Goal: Information Seeking & Learning: Learn about a topic

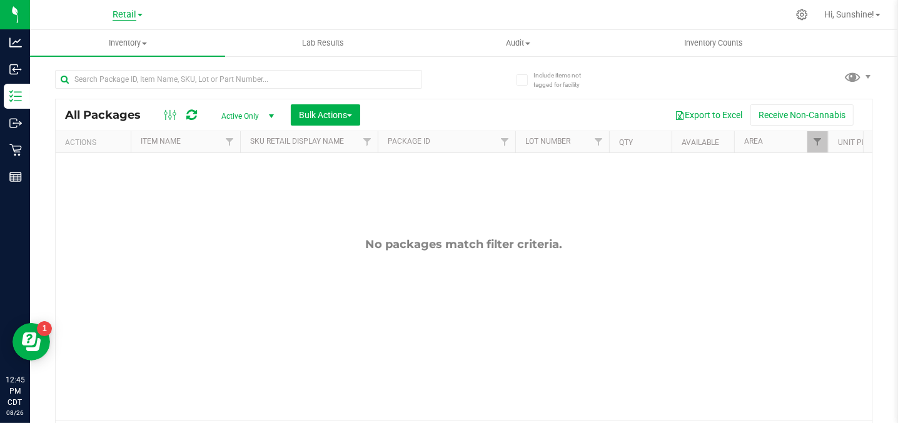
click at [128, 18] on span "Retail" at bounding box center [125, 14] width 24 height 11
click at [127, 18] on span "Retail" at bounding box center [125, 14] width 24 height 11
click at [120, 18] on span "Retail" at bounding box center [125, 14] width 24 height 11
click at [114, 58] on link "Manufacturing" at bounding box center [127, 61] width 183 height 17
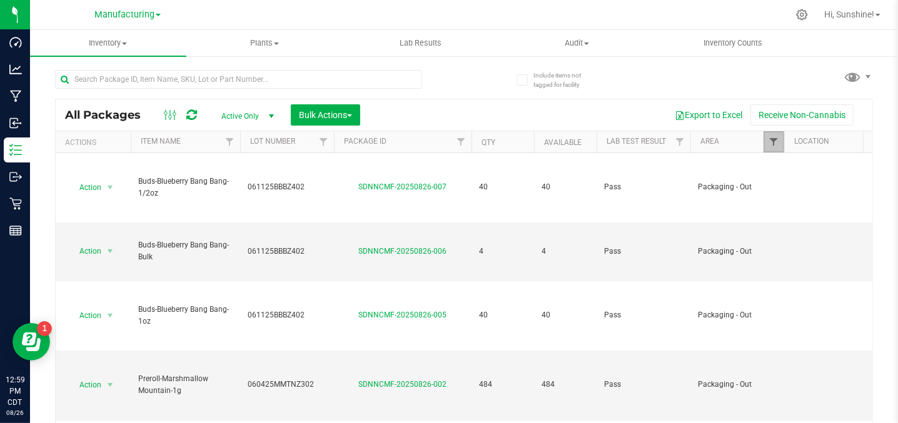
click at [772, 143] on span "Filter" at bounding box center [773, 142] width 10 height 10
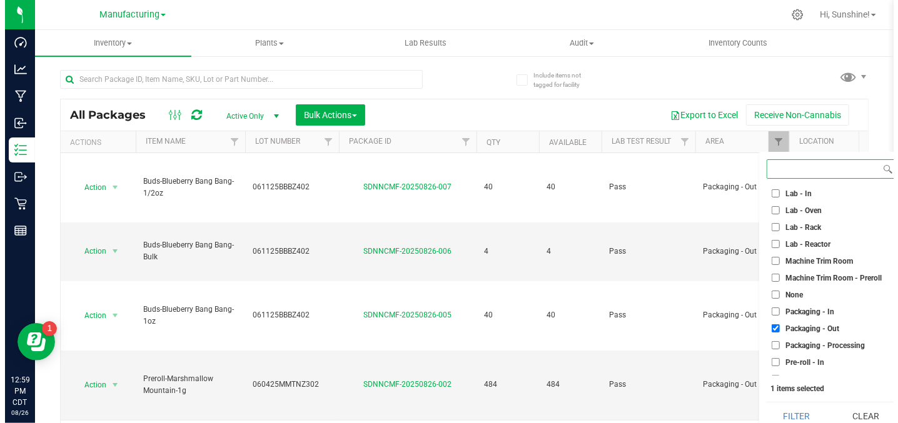
scroll to position [239, 0]
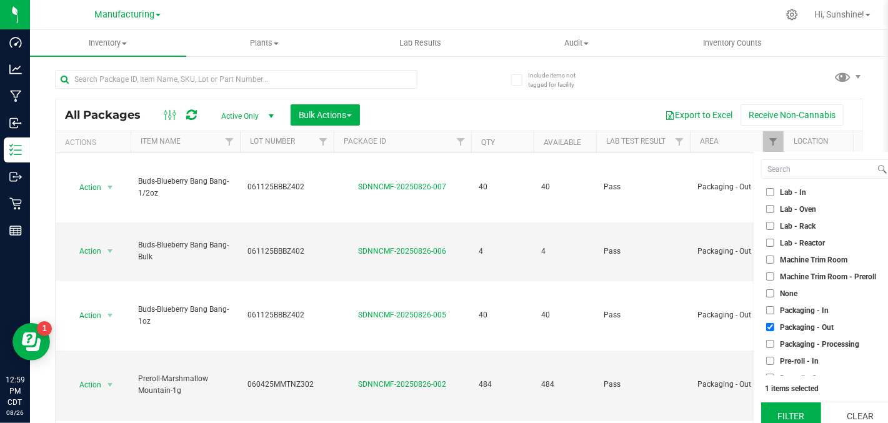
click at [786, 411] on button "Filter" at bounding box center [791, 417] width 60 height 28
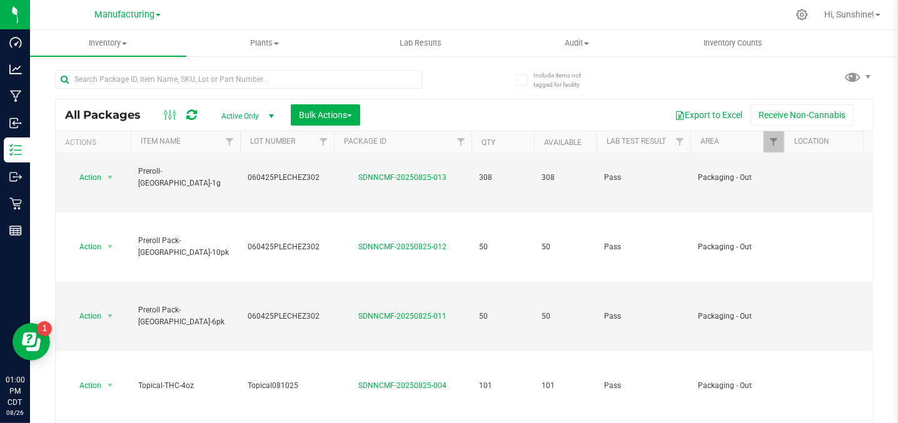
scroll to position [468, 0]
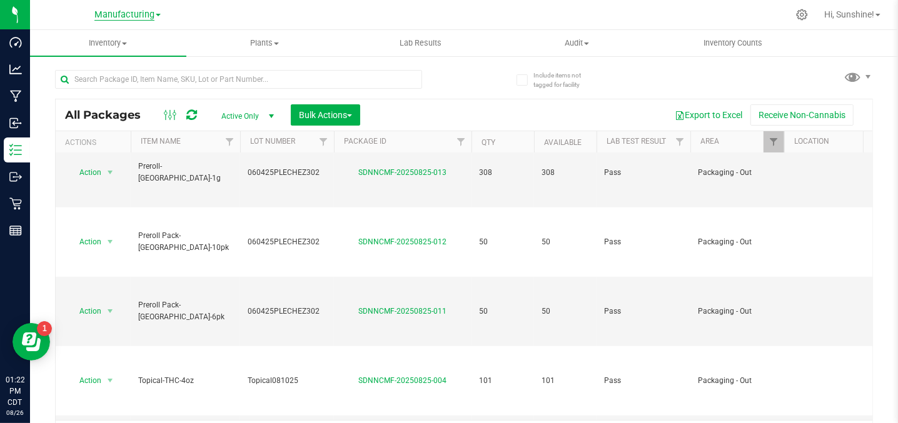
click at [128, 17] on span "Manufacturing" at bounding box center [124, 14] width 60 height 11
click at [98, 79] on link "Retail" at bounding box center [127, 77] width 183 height 17
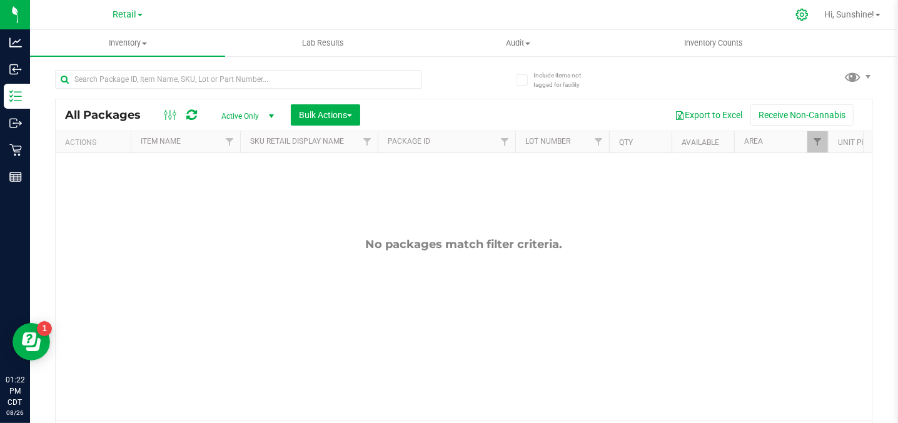
click at [796, 16] on icon at bounding box center [801, 14] width 13 height 13
click at [793, 12] on div at bounding box center [802, 14] width 18 height 13
click at [808, 12] on div at bounding box center [801, 14] width 31 height 27
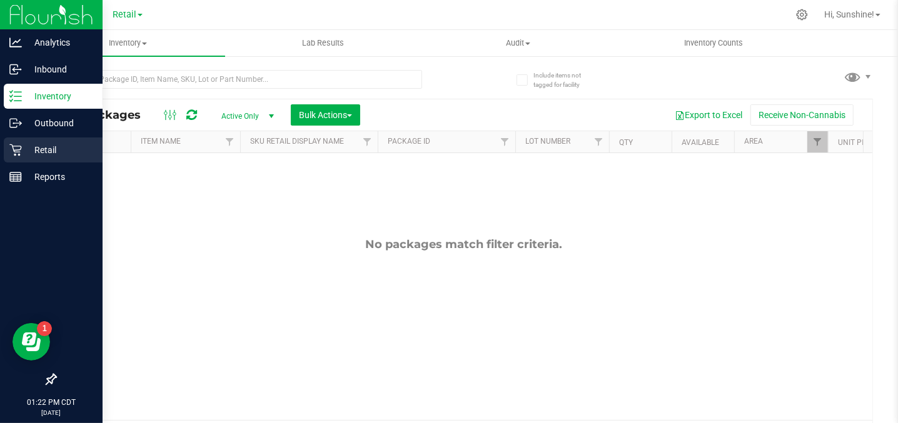
click at [54, 153] on p "Retail" at bounding box center [59, 150] width 75 height 15
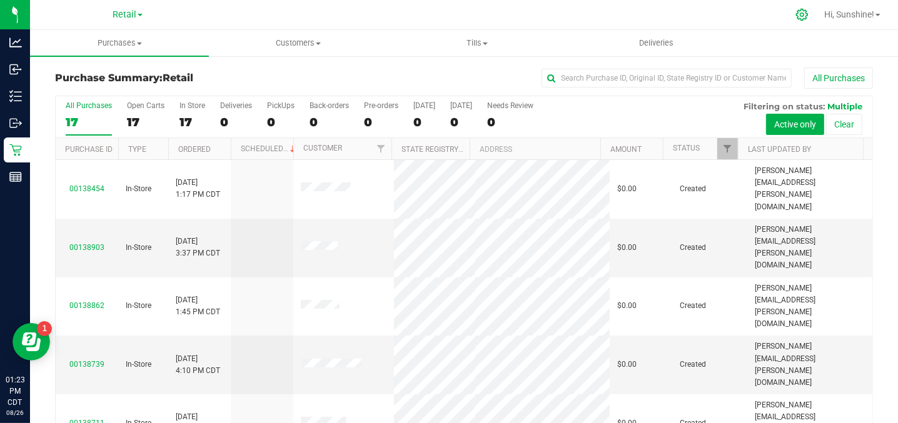
click at [795, 18] on icon at bounding box center [801, 14] width 13 height 13
click at [796, 18] on icon at bounding box center [801, 14] width 13 height 13
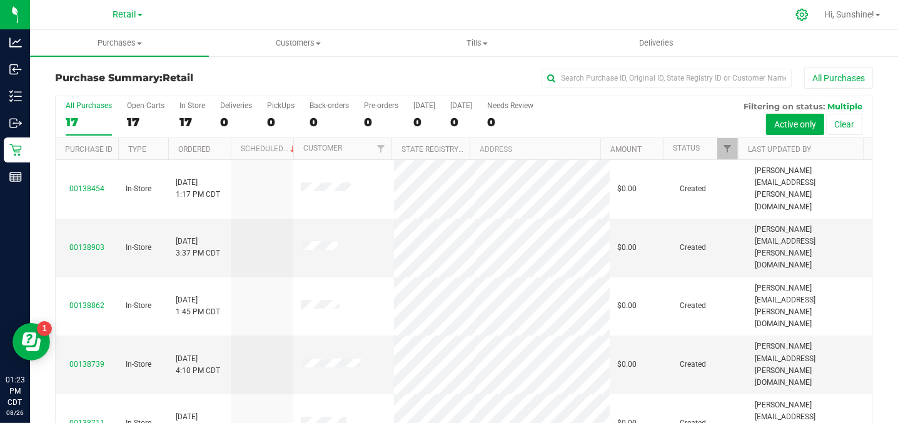
click at [799, 11] on icon at bounding box center [801, 14] width 13 height 13
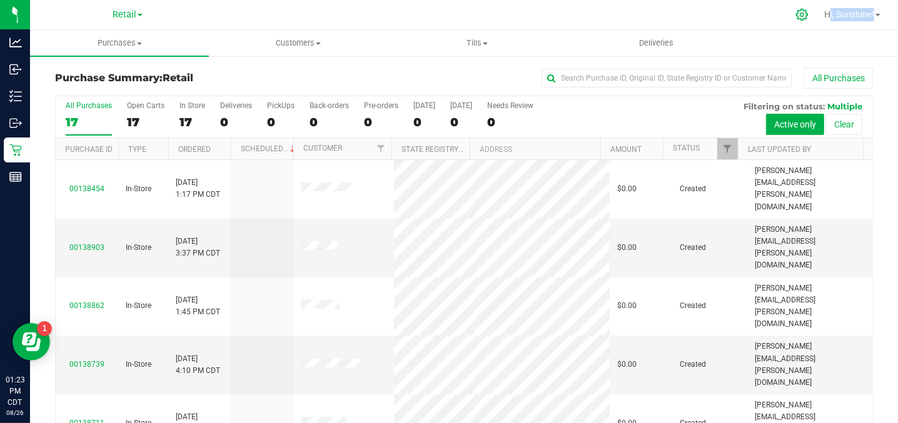
click at [799, 11] on icon at bounding box center [801, 14] width 13 height 13
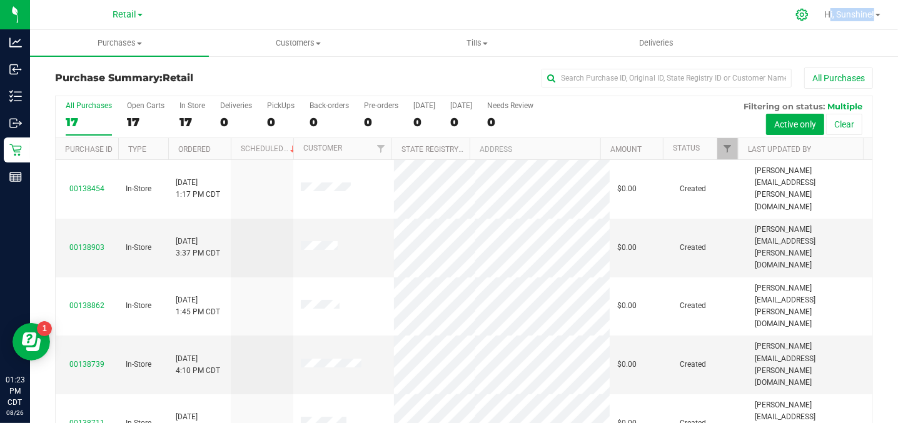
click at [799, 11] on icon at bounding box center [801, 14] width 13 height 13
click at [120, 16] on span "Retail" at bounding box center [125, 14] width 24 height 11
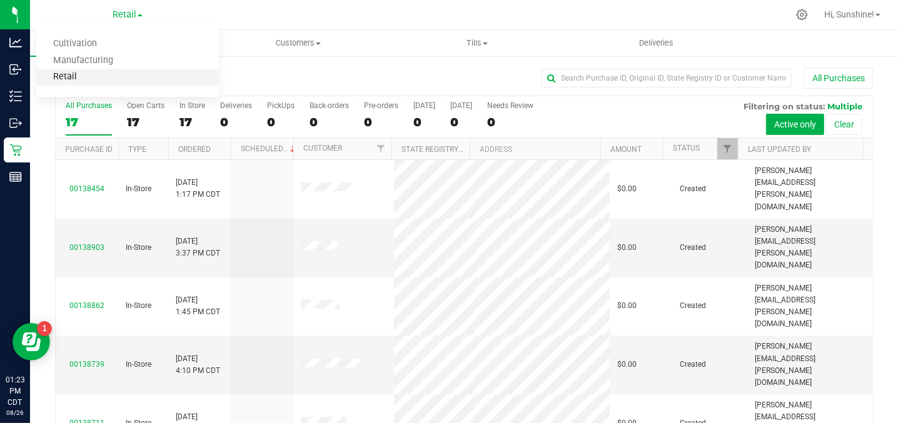
click at [116, 73] on link "Retail" at bounding box center [127, 77] width 183 height 17
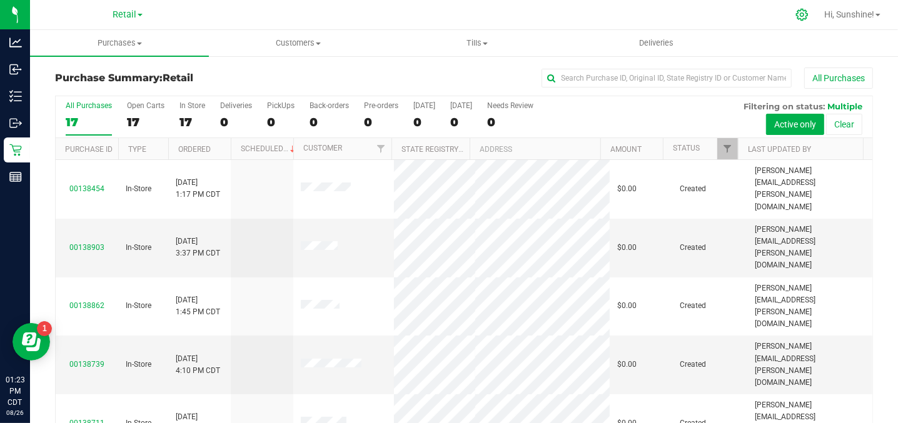
click at [801, 9] on icon at bounding box center [801, 14] width 13 height 13
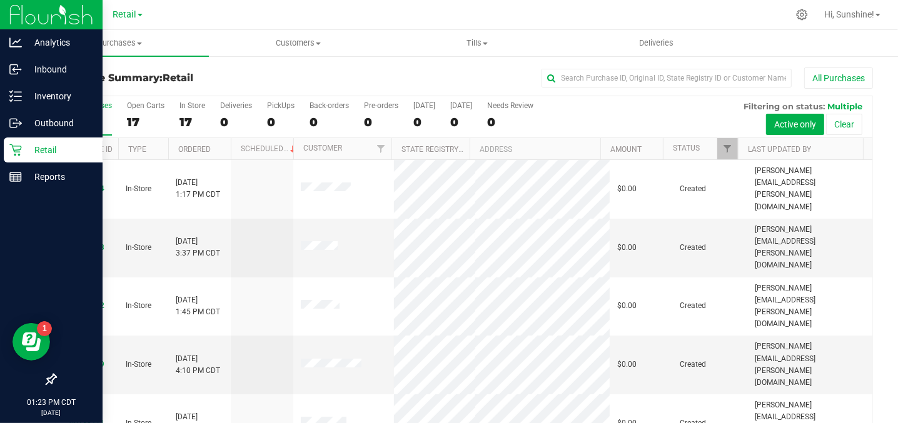
click at [44, 146] on p "Retail" at bounding box center [59, 150] width 75 height 15
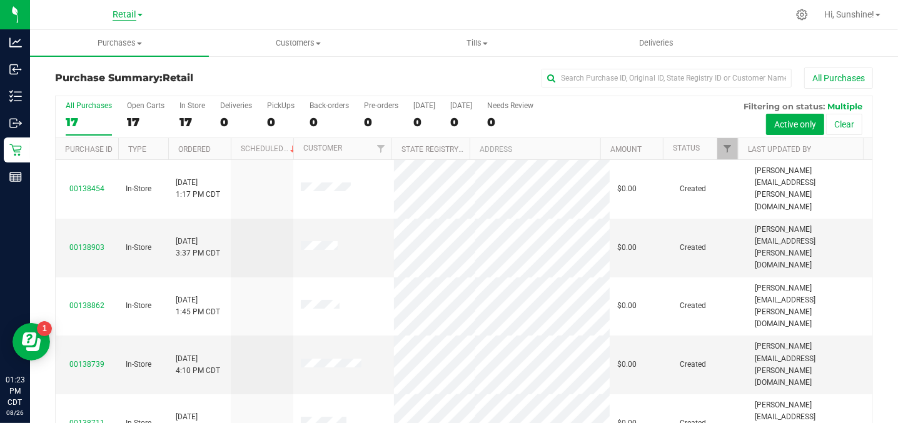
click at [118, 14] on span "Retail" at bounding box center [125, 14] width 24 height 11
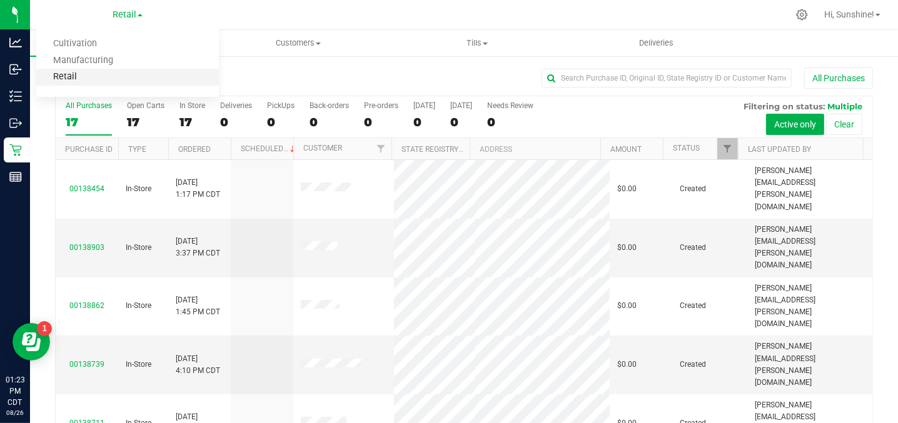
click at [86, 76] on link "Retail" at bounding box center [127, 77] width 183 height 17
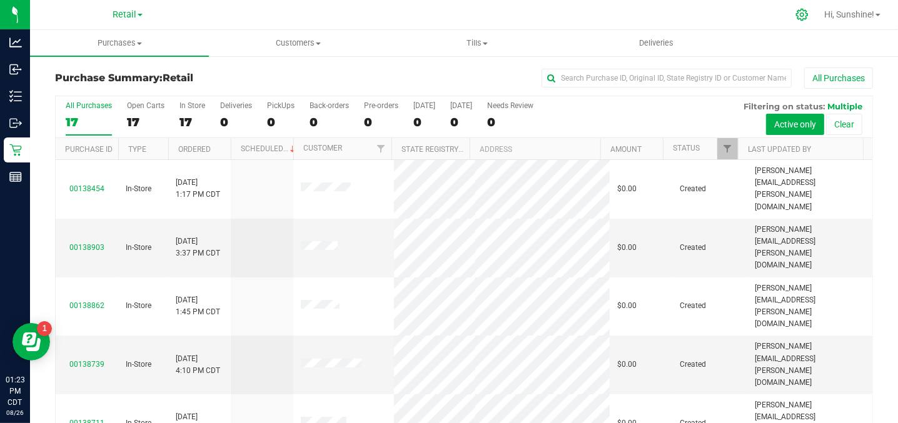
click at [798, 13] on icon at bounding box center [801, 14] width 13 height 13
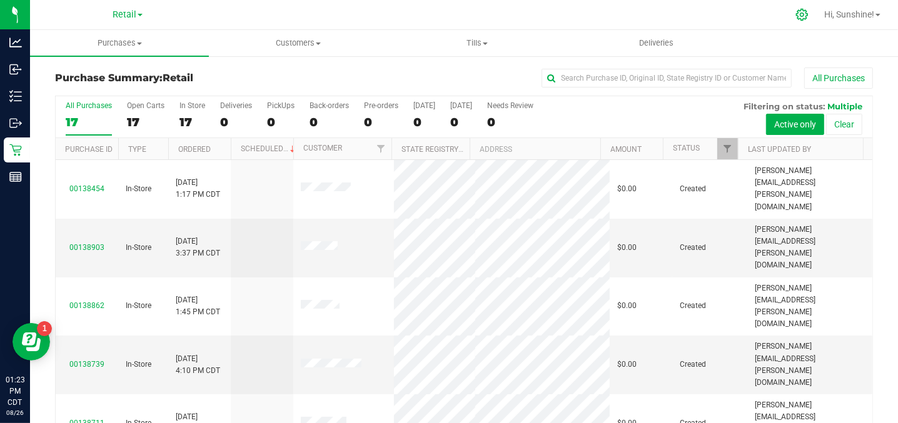
click at [801, 15] on icon at bounding box center [802, 15] width 12 height 12
click at [796, 21] on div at bounding box center [801, 14] width 31 height 27
click at [805, 10] on icon at bounding box center [801, 14] width 13 height 13
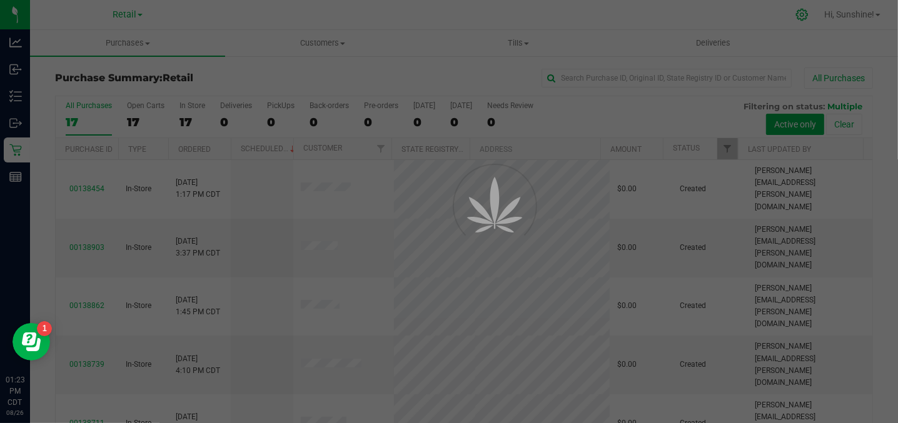
click at [805, 10] on div at bounding box center [449, 211] width 898 height 423
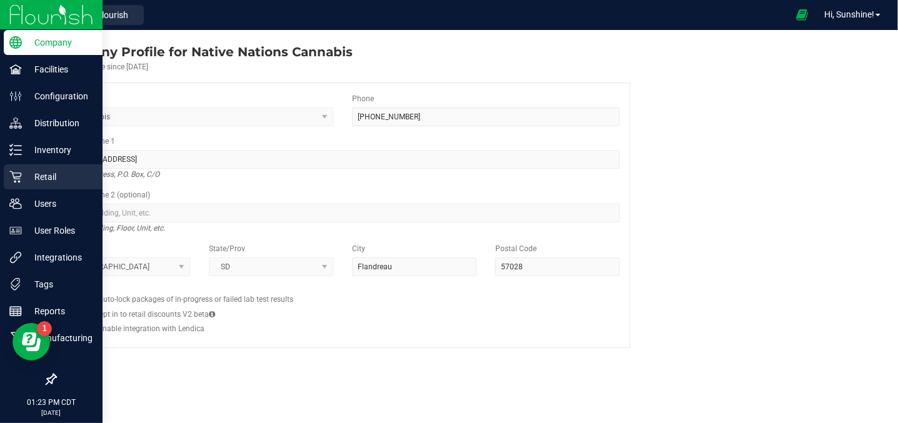
click at [53, 181] on p "Retail" at bounding box center [59, 176] width 75 height 15
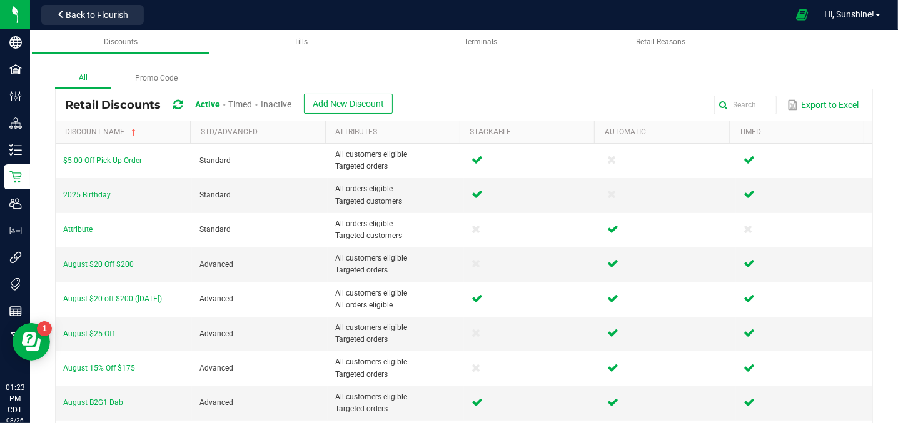
click at [496, 76] on div "All Promo Code" at bounding box center [464, 78] width 818 height 21
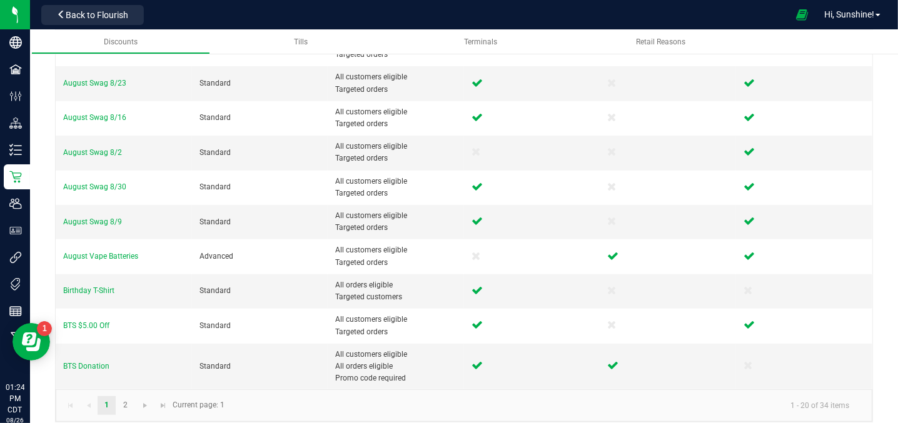
scroll to position [465, 0]
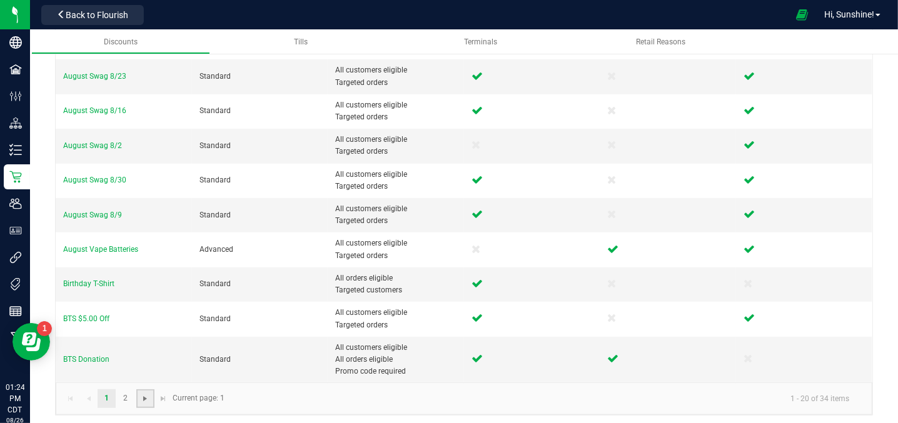
click at [144, 395] on span "Go to the next page" at bounding box center [145, 399] width 10 height 10
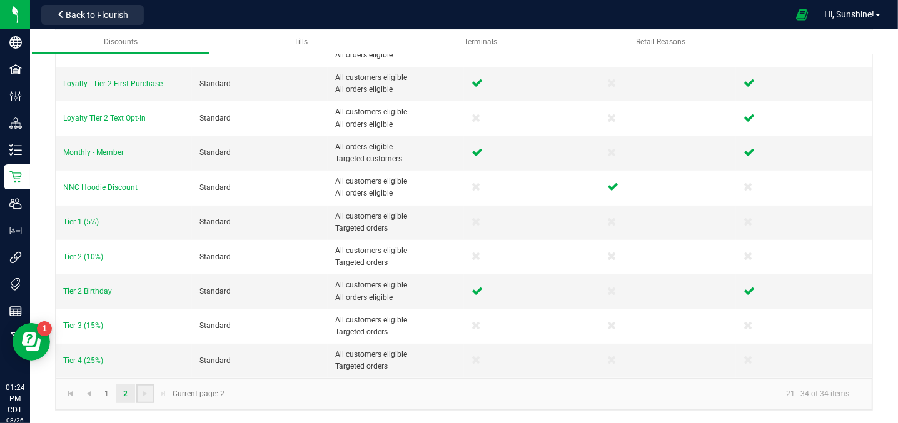
scroll to position [246, 0]
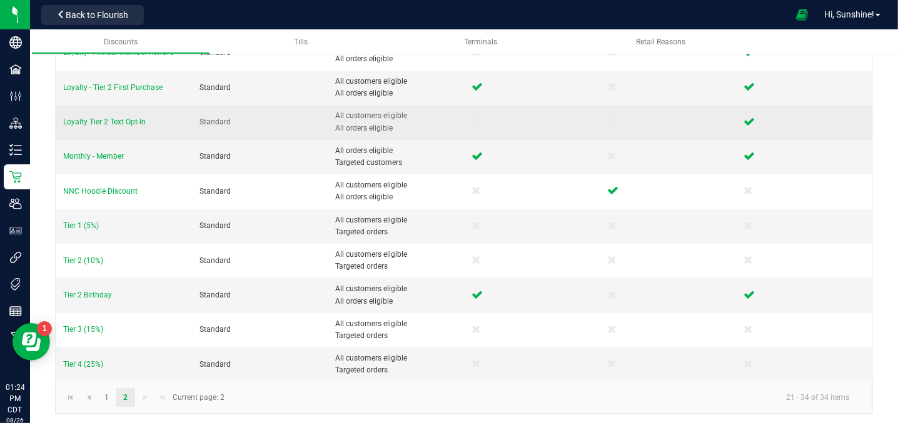
click at [156, 128] on td "Loyalty Tier 2 Text Opt-In" at bounding box center [124, 122] width 136 height 34
click at [131, 118] on span "Loyalty Tier 2 Text Opt-In" at bounding box center [104, 122] width 83 height 9
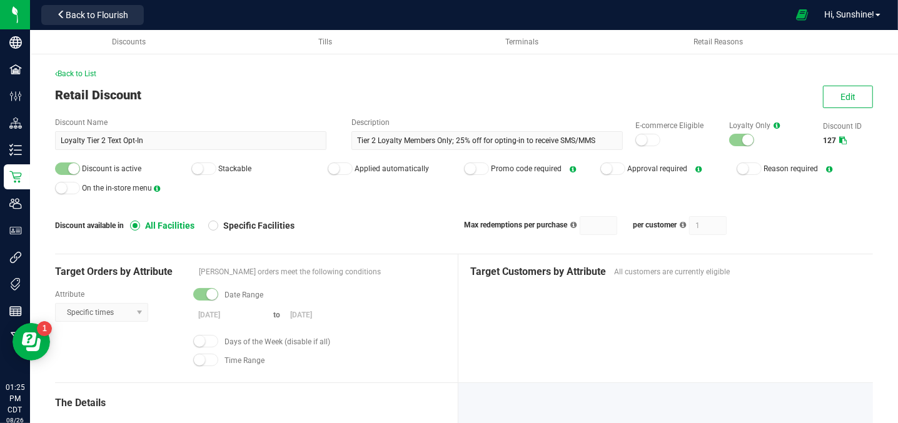
click at [187, 113] on div "Back to List Retail Discount Edit Discount Name Loyalty Tier 2 Text Opt-In Desc…" at bounding box center [464, 288] width 818 height 441
click at [43, 156] on div "Back to List Retail Discount Edit Discount Name Loyalty Tier 2 Text Opt-In Desc…" at bounding box center [464, 276] width 868 height 491
click at [254, 86] on div "Retail Discount Edit" at bounding box center [464, 95] width 818 height 19
click at [71, 71] on span "Back to List" at bounding box center [75, 73] width 41 height 9
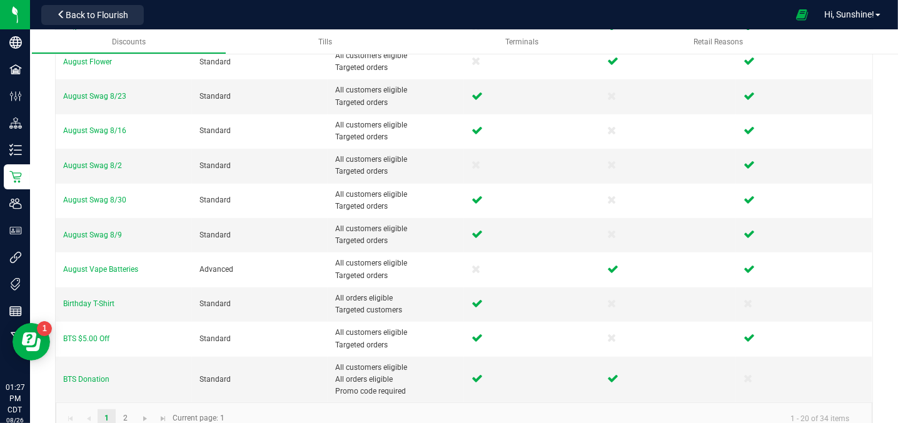
scroll to position [465, 0]
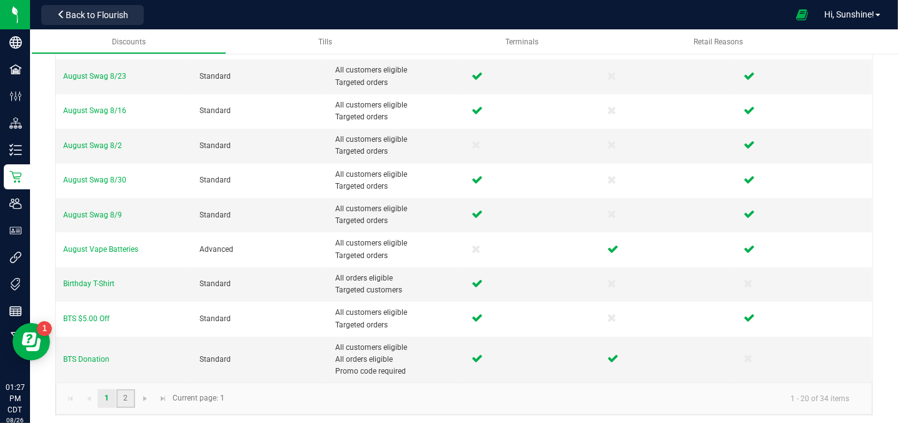
click at [124, 391] on link "2" at bounding box center [125, 398] width 18 height 19
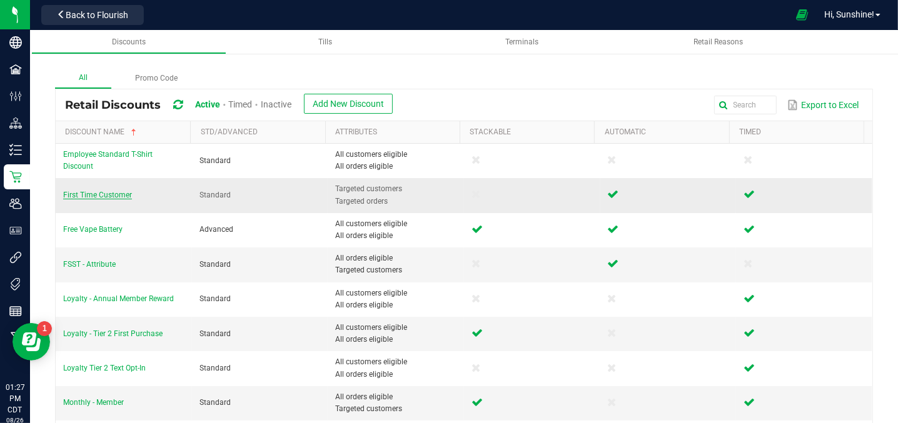
click at [113, 192] on span "First Time Customer" at bounding box center [97, 195] width 69 height 9
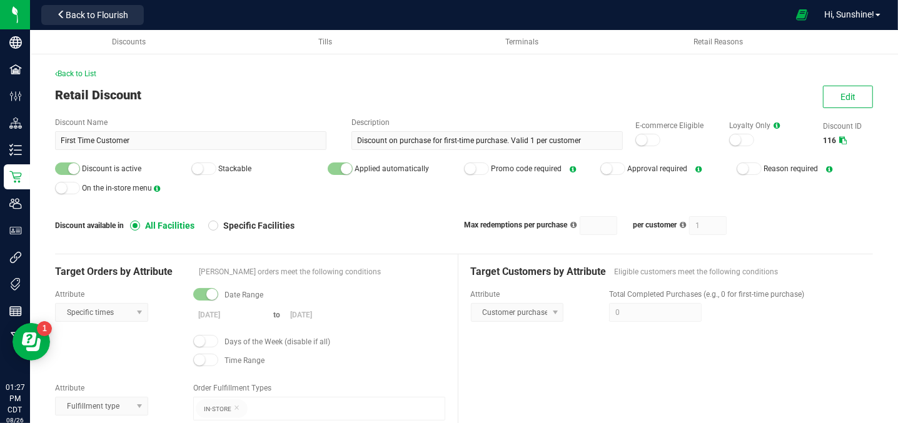
click at [51, 142] on div "Back to List Retail Discount Edit Discount Name First Time Customer Description…" at bounding box center [464, 300] width 868 height 538
click at [88, 69] on span "Back to List" at bounding box center [75, 73] width 41 height 9
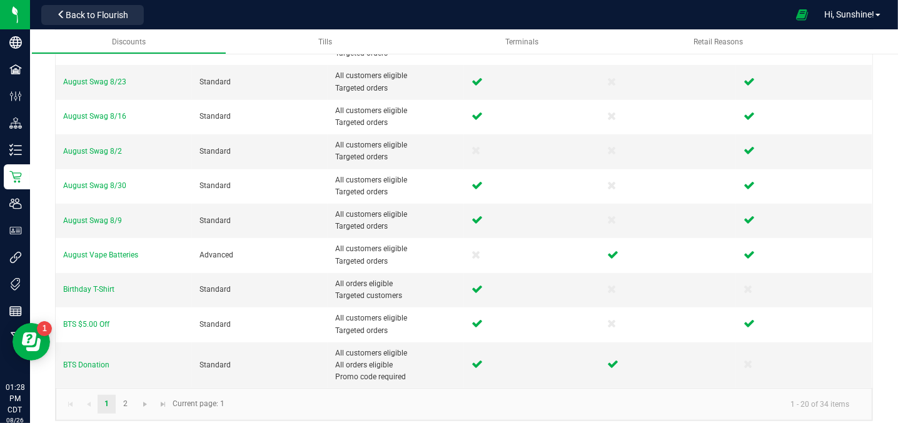
scroll to position [465, 0]
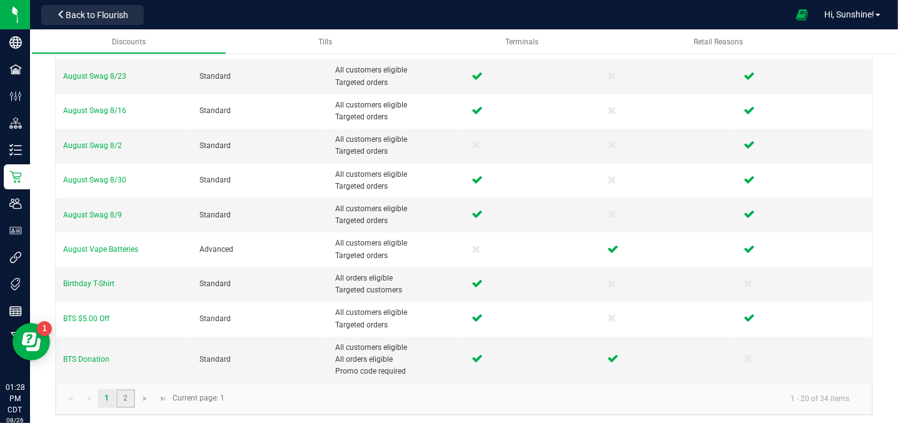
click at [124, 394] on link "2" at bounding box center [125, 398] width 18 height 19
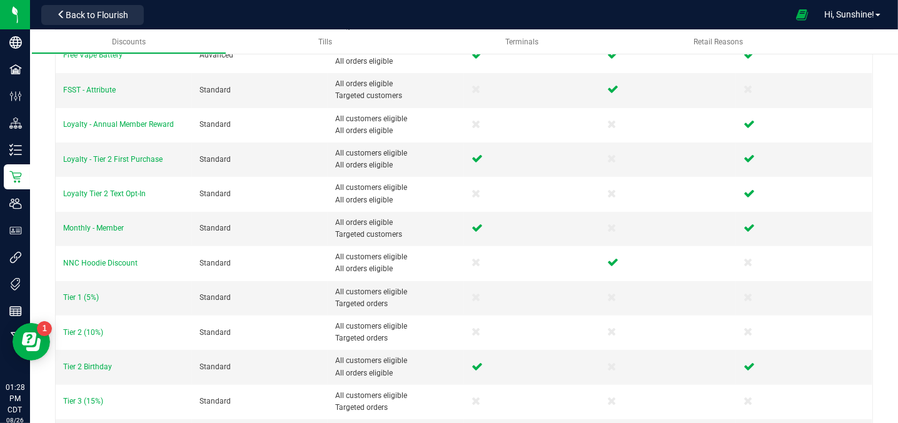
scroll to position [216, 0]
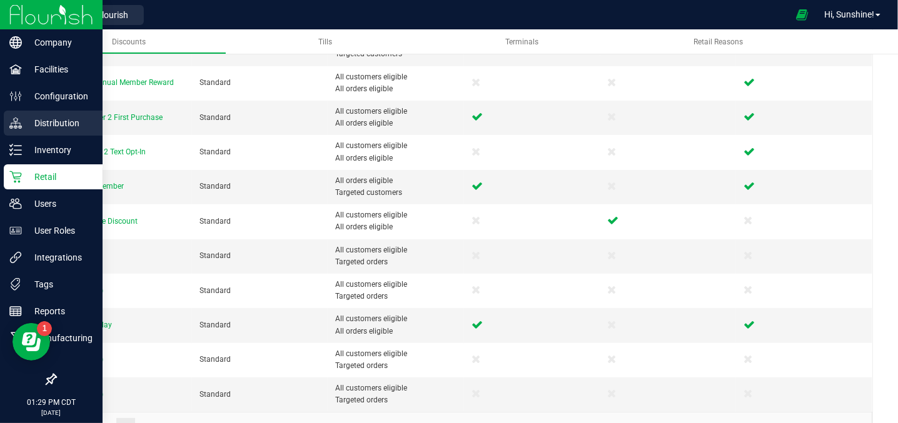
drag, startPoint x: 166, startPoint y: 116, endPoint x: 29, endPoint y: 115, distance: 136.9
click at [29, 115] on div "Company Facilities Configuration Distribution Inventory Retail Users User Roles…" at bounding box center [449, 211] width 898 height 423
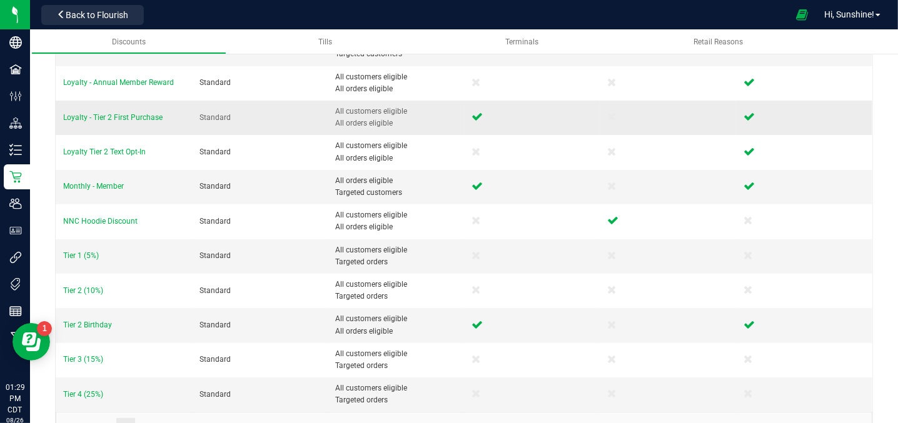
click at [169, 116] on td "Loyalty - Tier 2 First Purchase" at bounding box center [124, 118] width 136 height 34
drag, startPoint x: 163, startPoint y: 113, endPoint x: 53, endPoint y: 123, distance: 109.8
click at [53, 123] on div "All Promo Code Retail Discounts Active Timed Inactive Add New Discount Export t…" at bounding box center [464, 135] width 868 height 643
click at [185, 111] on td "Loyalty - Tier 2 First Purchase" at bounding box center [124, 118] width 136 height 34
drag, startPoint x: 159, startPoint y: 116, endPoint x: 61, endPoint y: 123, distance: 97.7
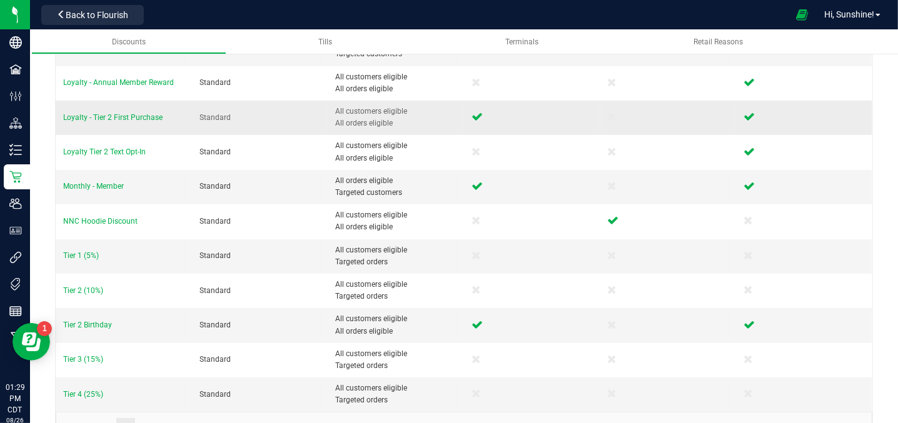
click at [61, 123] on td "Loyalty - Tier 2 First Purchase" at bounding box center [124, 118] width 136 height 34
copy span "Loyalty - Tier 2 First Purchase"
click at [120, 119] on span "Loyalty - Tier 2 First Purchase" at bounding box center [112, 117] width 99 height 9
